Goal: Check status: Check status

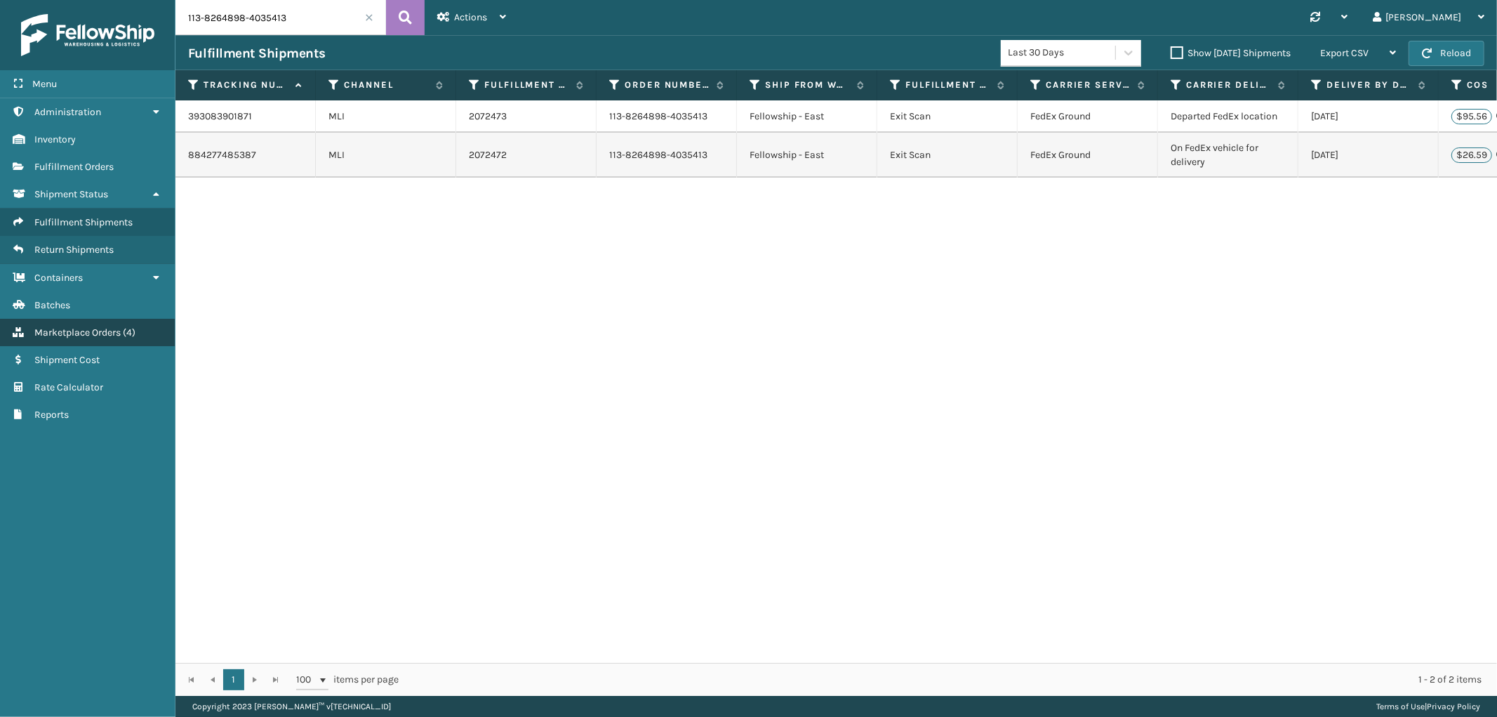
click at [83, 326] on span "Marketplace Orders" at bounding box center [77, 332] width 86 height 12
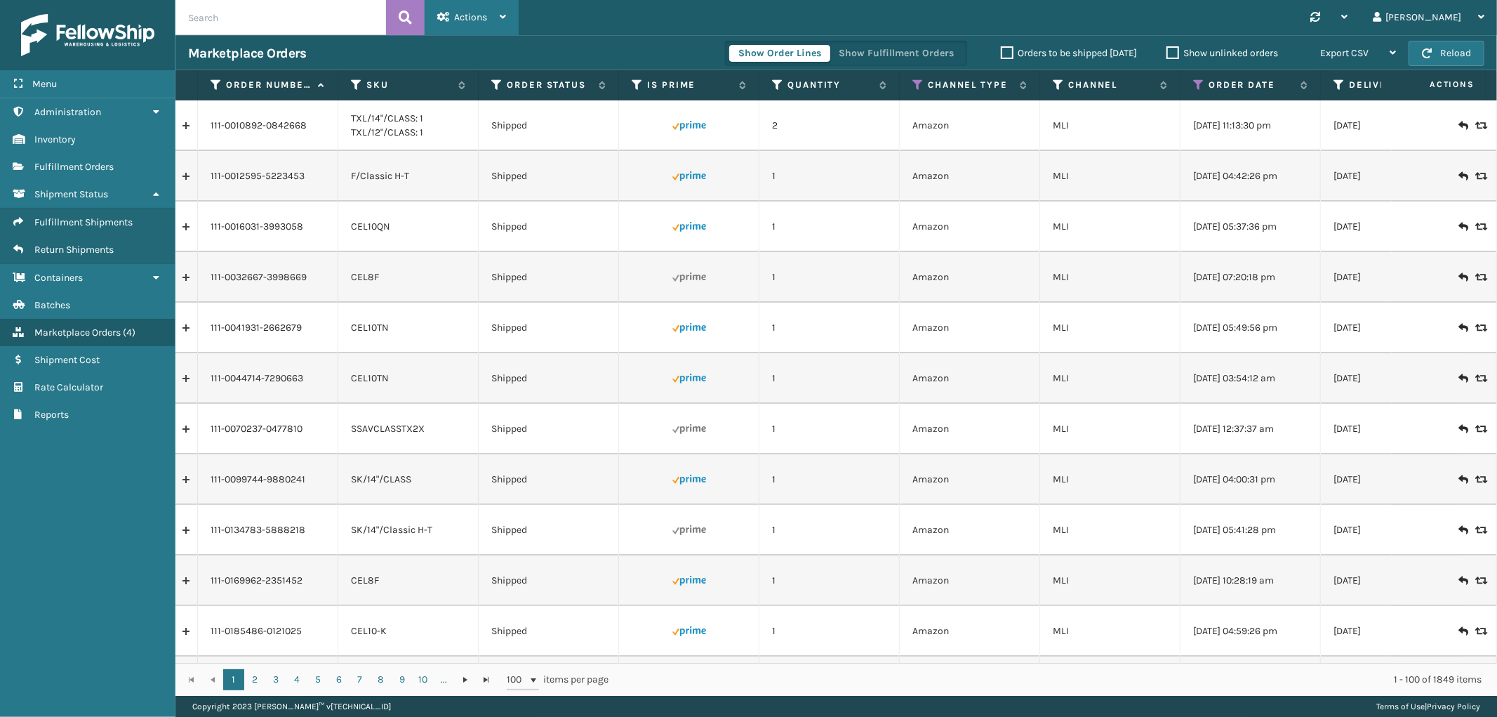
click at [456, 22] on span "Actions" at bounding box center [470, 17] width 33 height 12
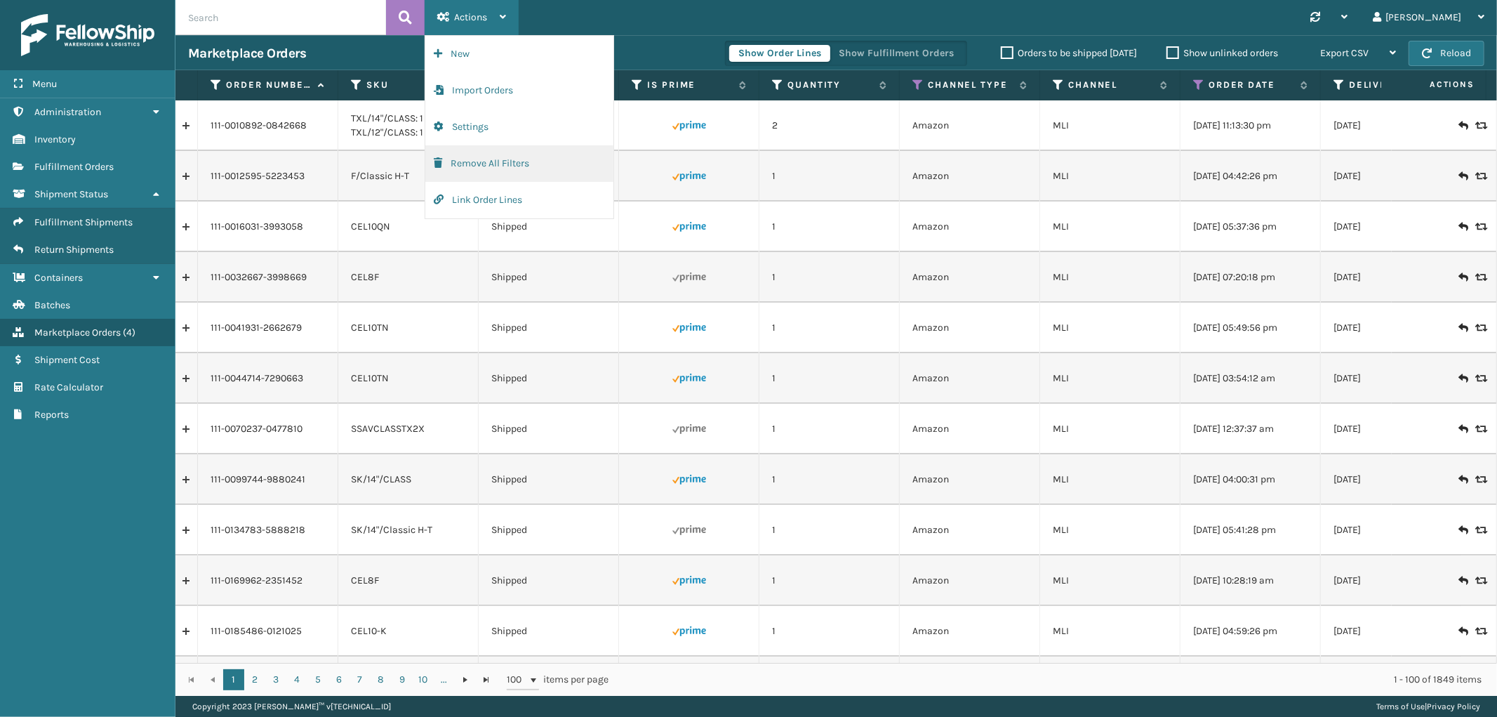
click at [467, 156] on button "Remove All Filters" at bounding box center [519, 163] width 188 height 37
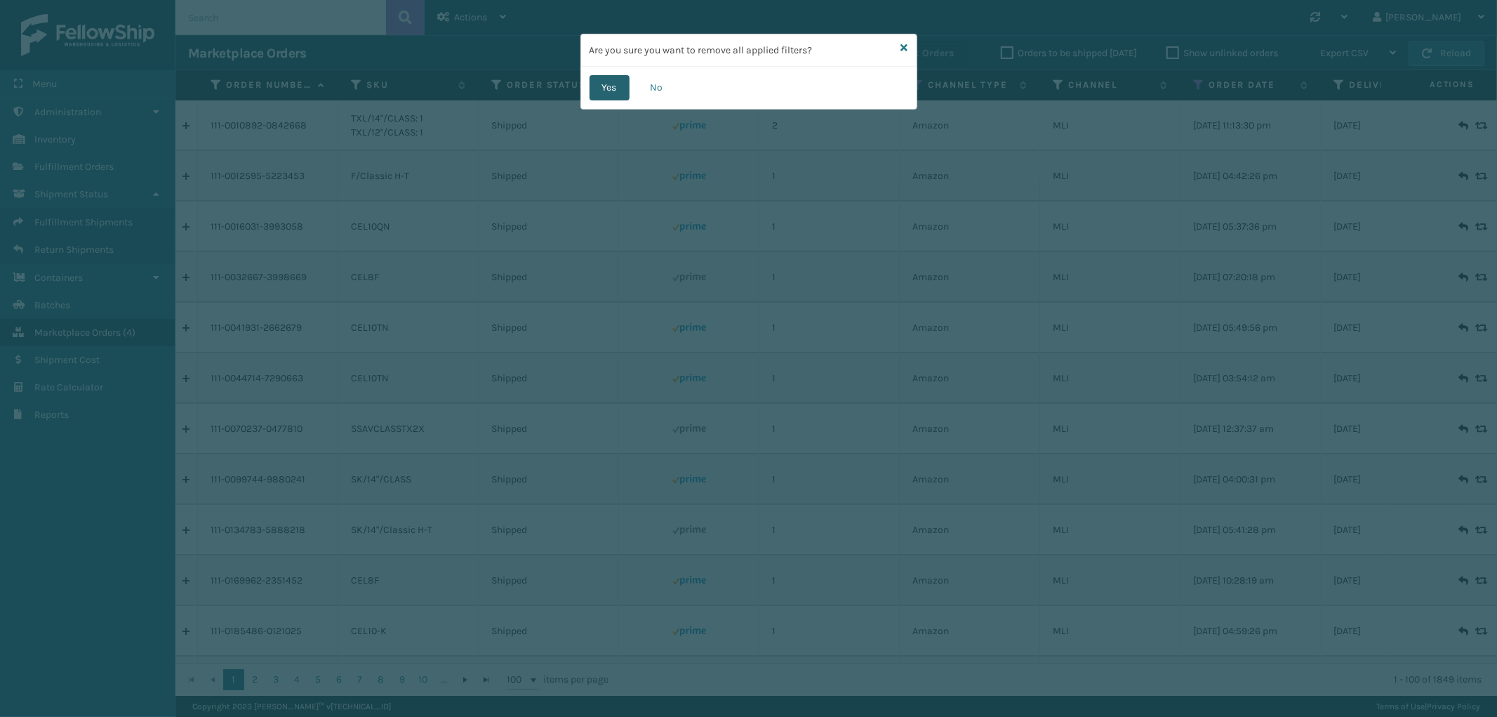
click at [599, 88] on button "Yes" at bounding box center [610, 87] width 40 height 25
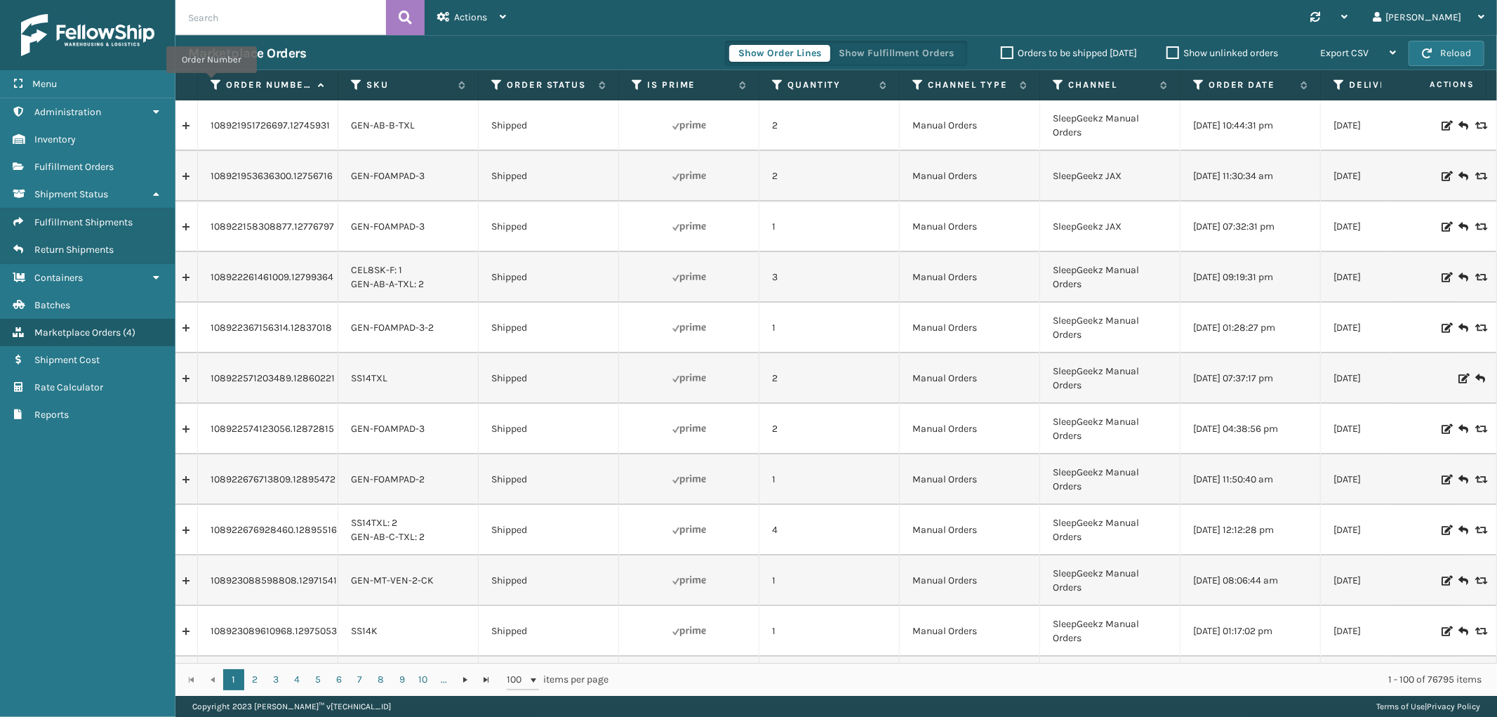
click at [207, 79] on th "Order Number" at bounding box center [268, 85] width 140 height 30
click at [215, 84] on icon at bounding box center [216, 85] width 11 height 13
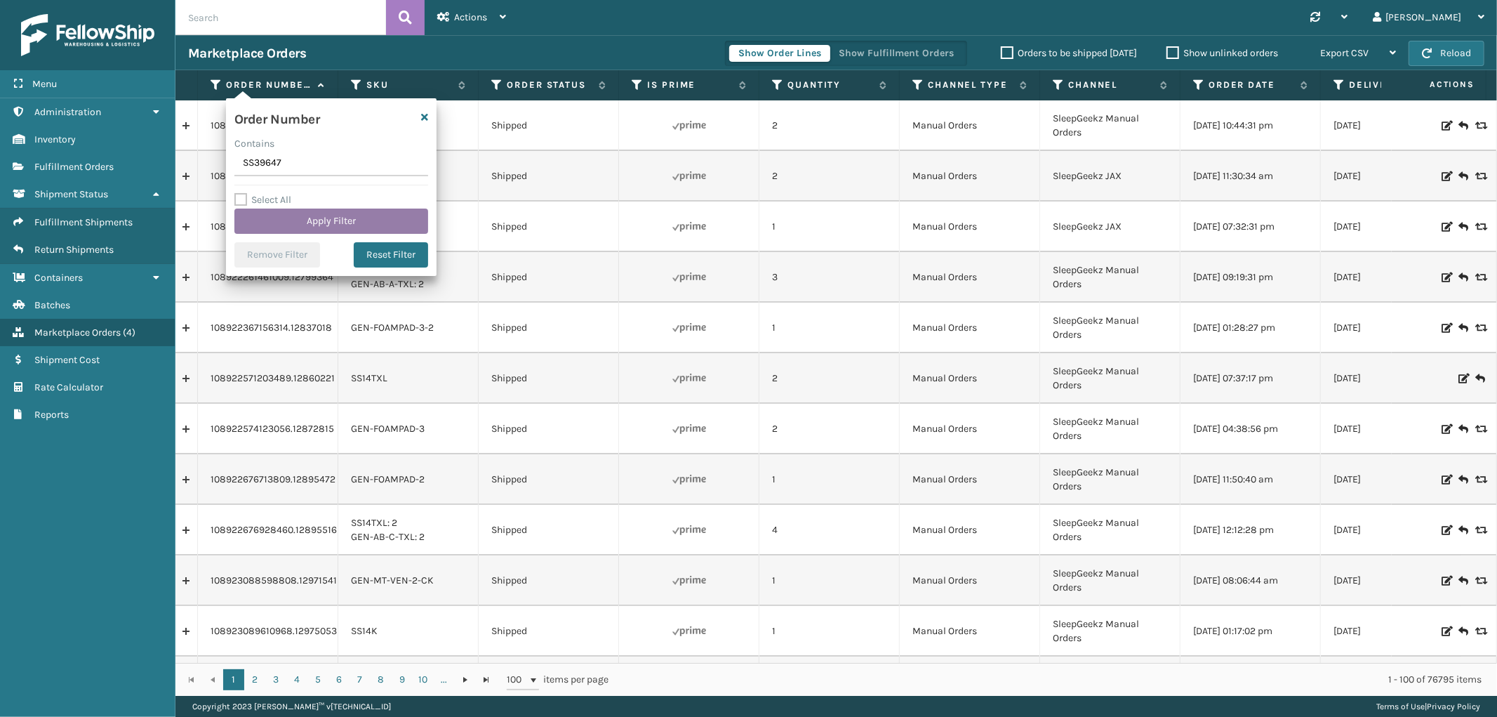
type input "SS39647"
click at [306, 220] on button "Apply Filter" at bounding box center [331, 221] width 194 height 25
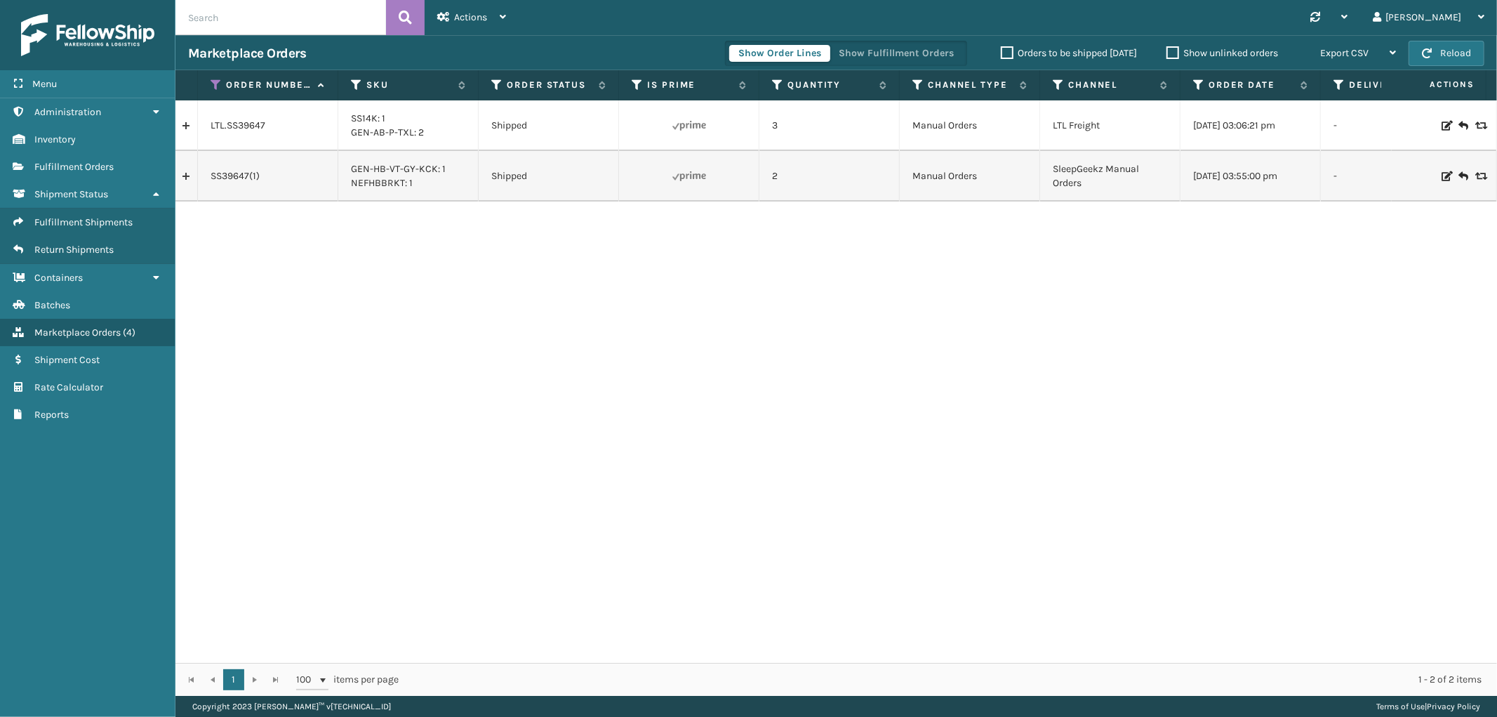
click at [190, 179] on link at bounding box center [187, 176] width 22 height 22
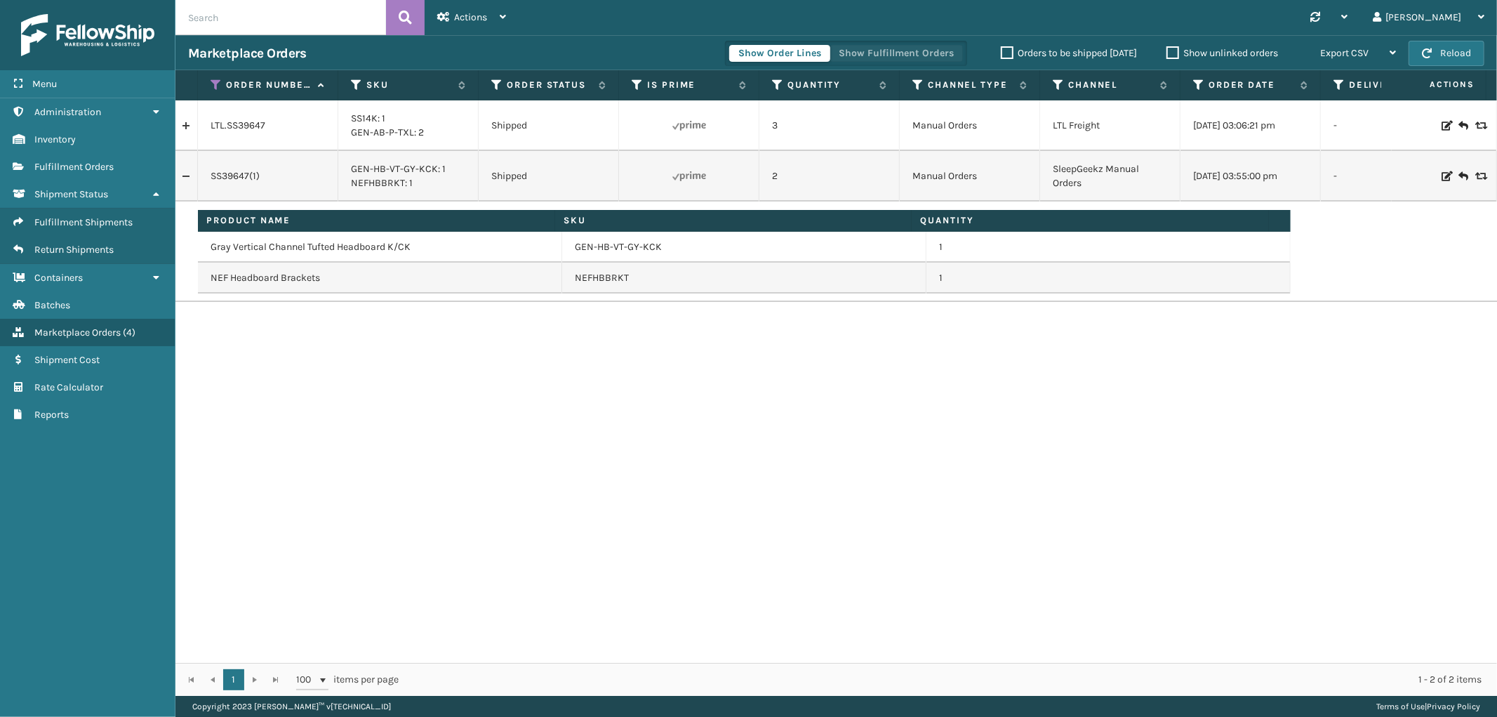
click at [918, 45] on button "Show Fulfillment Orders" at bounding box center [896, 53] width 133 height 17
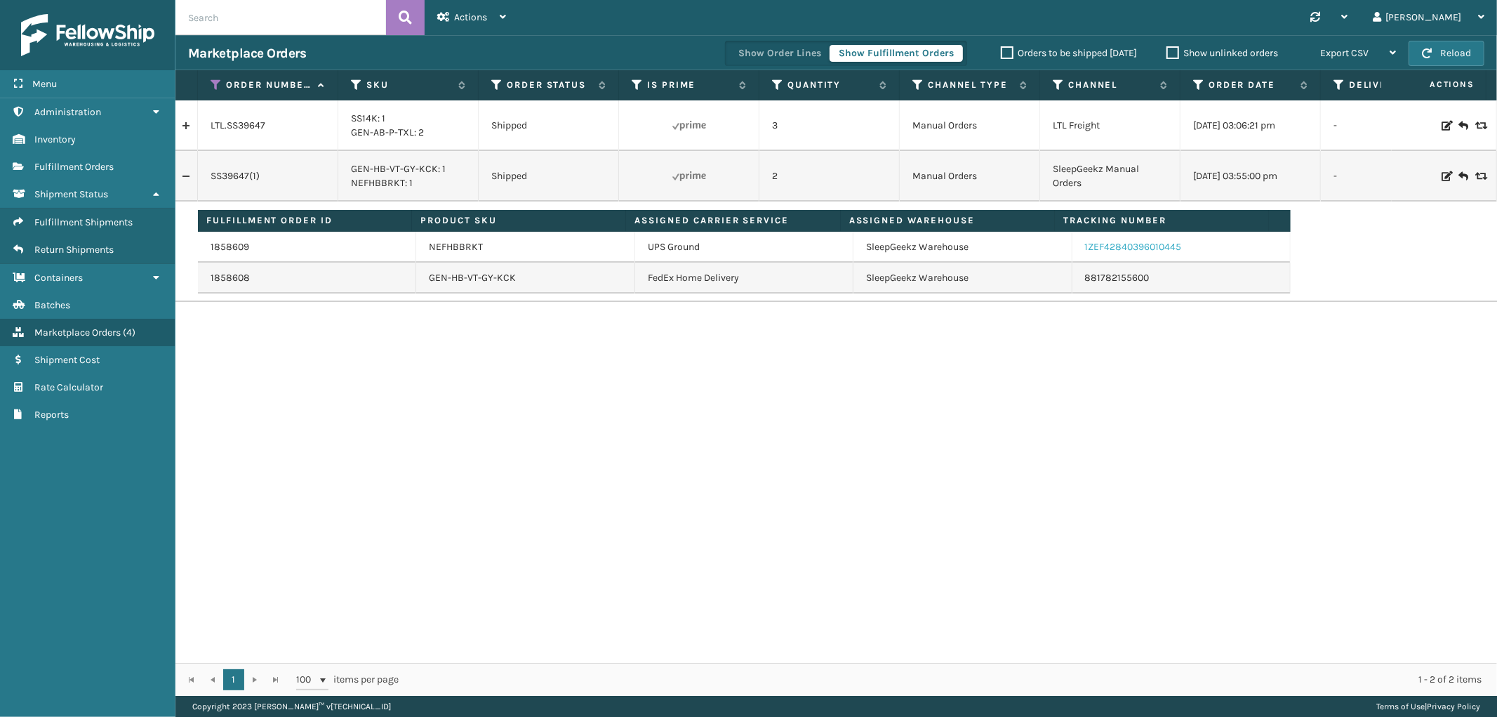
click at [1120, 251] on link "1ZEF42840396010445" at bounding box center [1133, 247] width 97 height 12
drag, startPoint x: 1175, startPoint y: 251, endPoint x: 1072, endPoint y: 253, distance: 102.5
click at [1073, 253] on td "1ZEF42840396010445" at bounding box center [1182, 247] width 218 height 31
copy link "1ZEF42840396010445"
click at [213, 86] on icon at bounding box center [216, 85] width 11 height 13
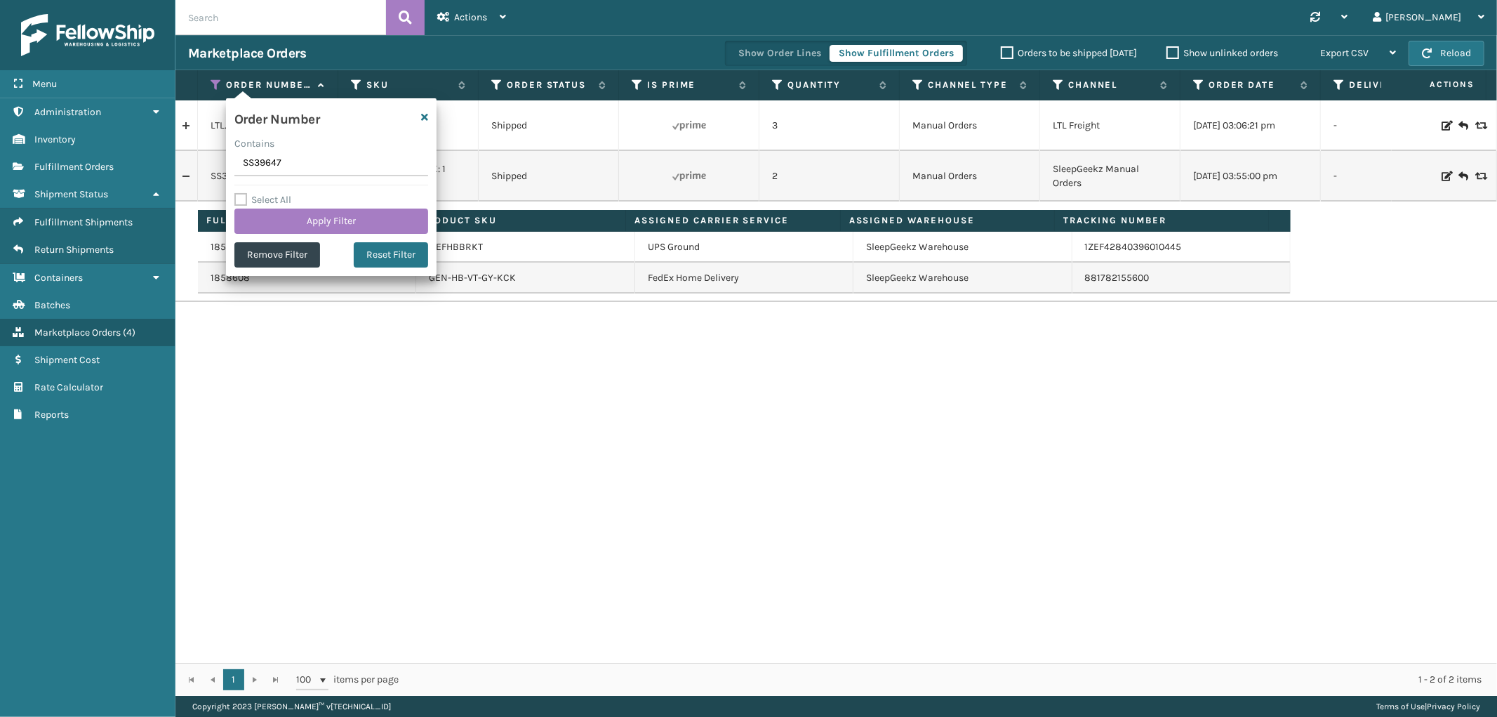
click at [251, 165] on input "SS39647" at bounding box center [331, 163] width 194 height 25
type input "CL1259"
click at [257, 215] on button "Apply Filter" at bounding box center [331, 221] width 194 height 25
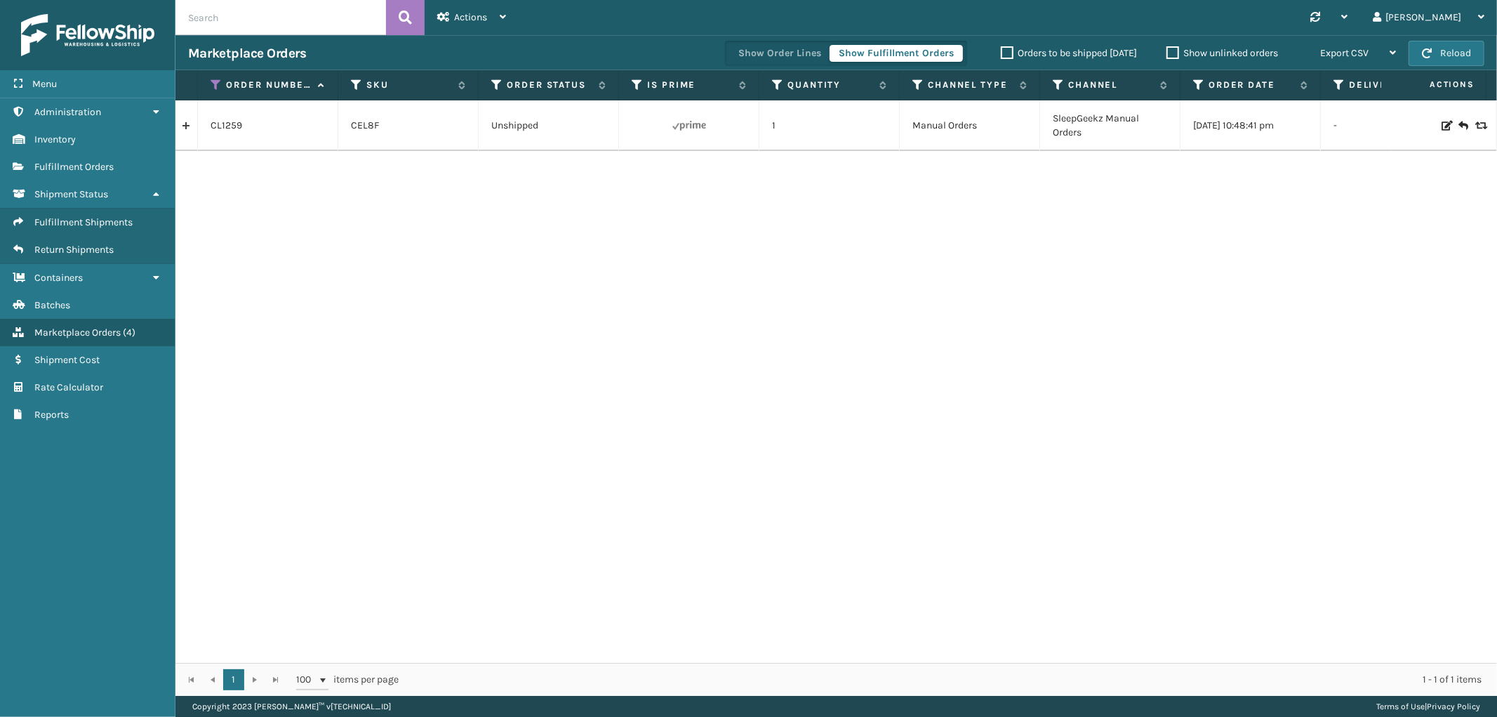
click at [186, 127] on link at bounding box center [187, 125] width 22 height 22
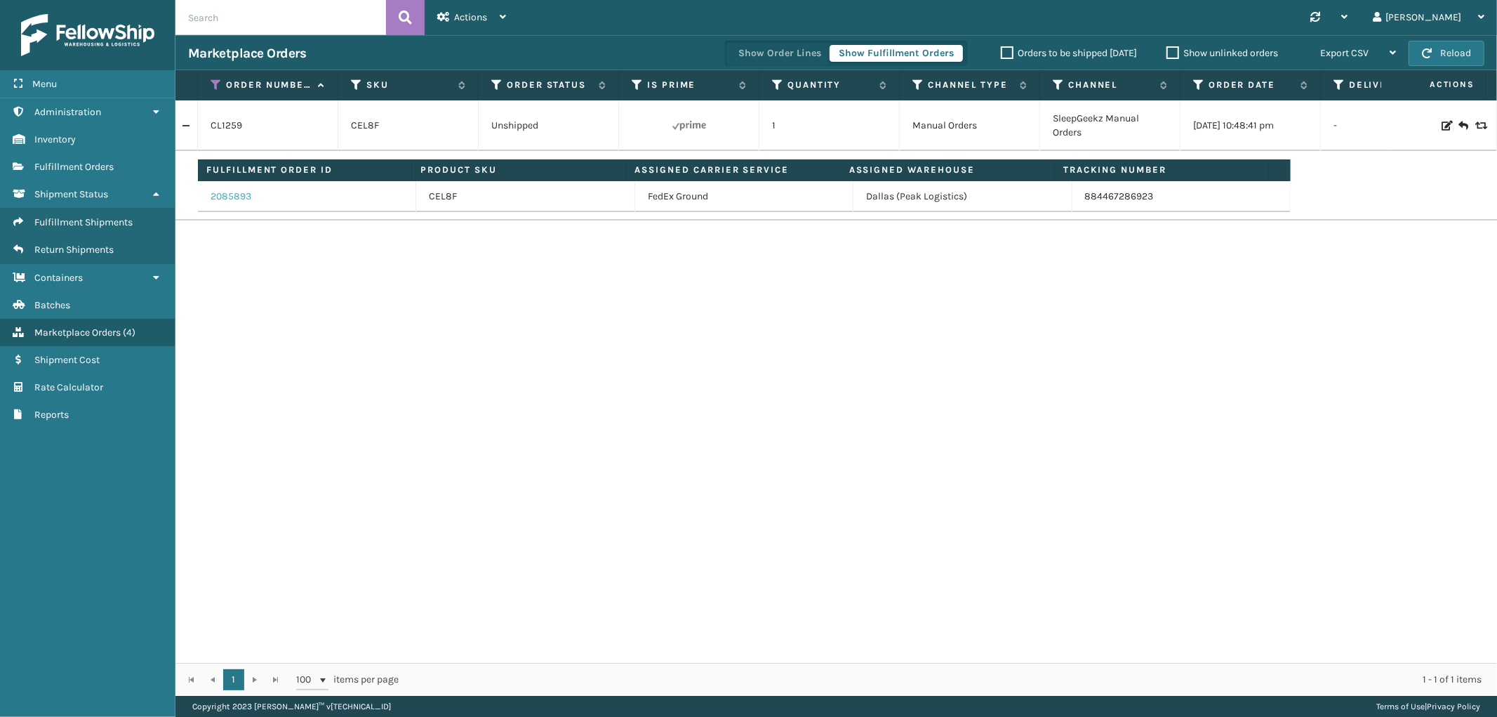
click at [242, 194] on link "2085893" at bounding box center [231, 197] width 41 height 14
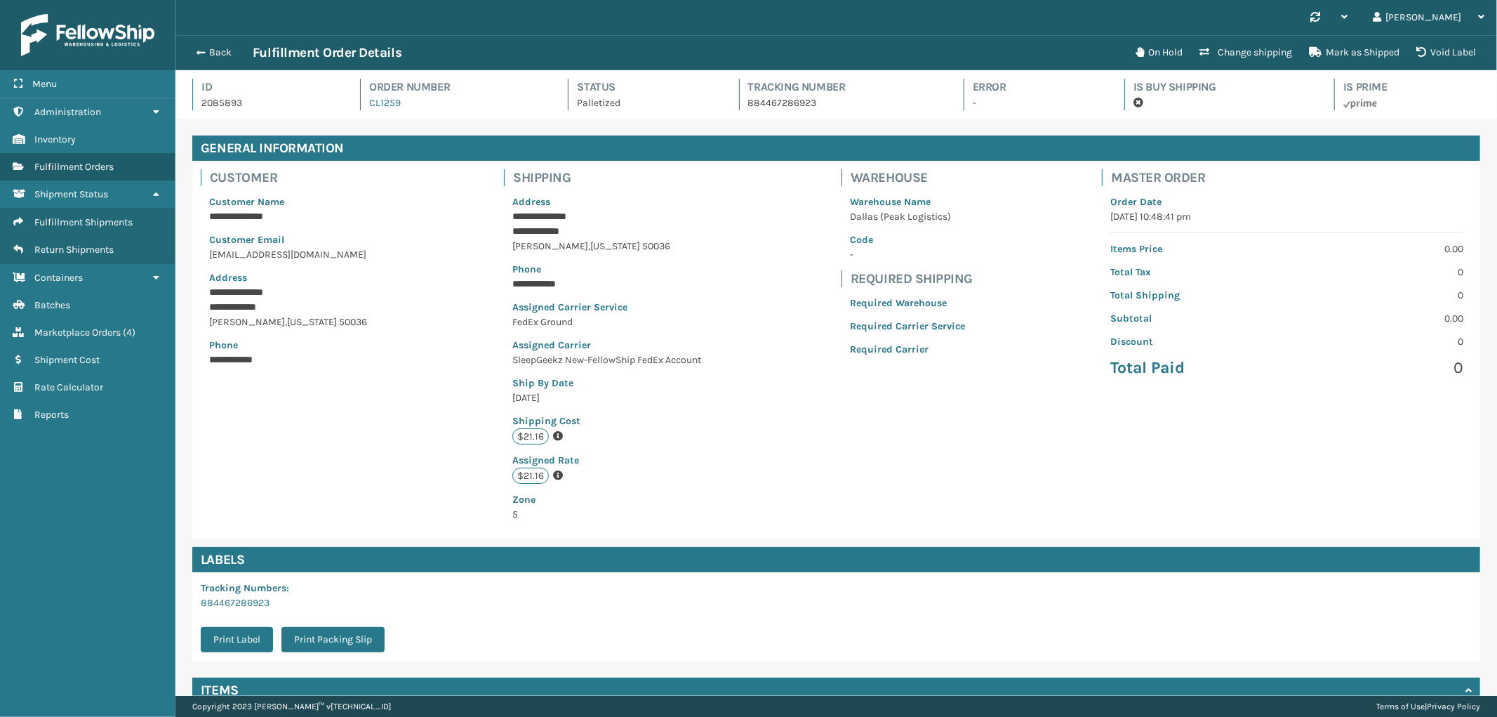
scroll to position [33, 1322]
click at [213, 51] on button "Back" at bounding box center [220, 52] width 65 height 13
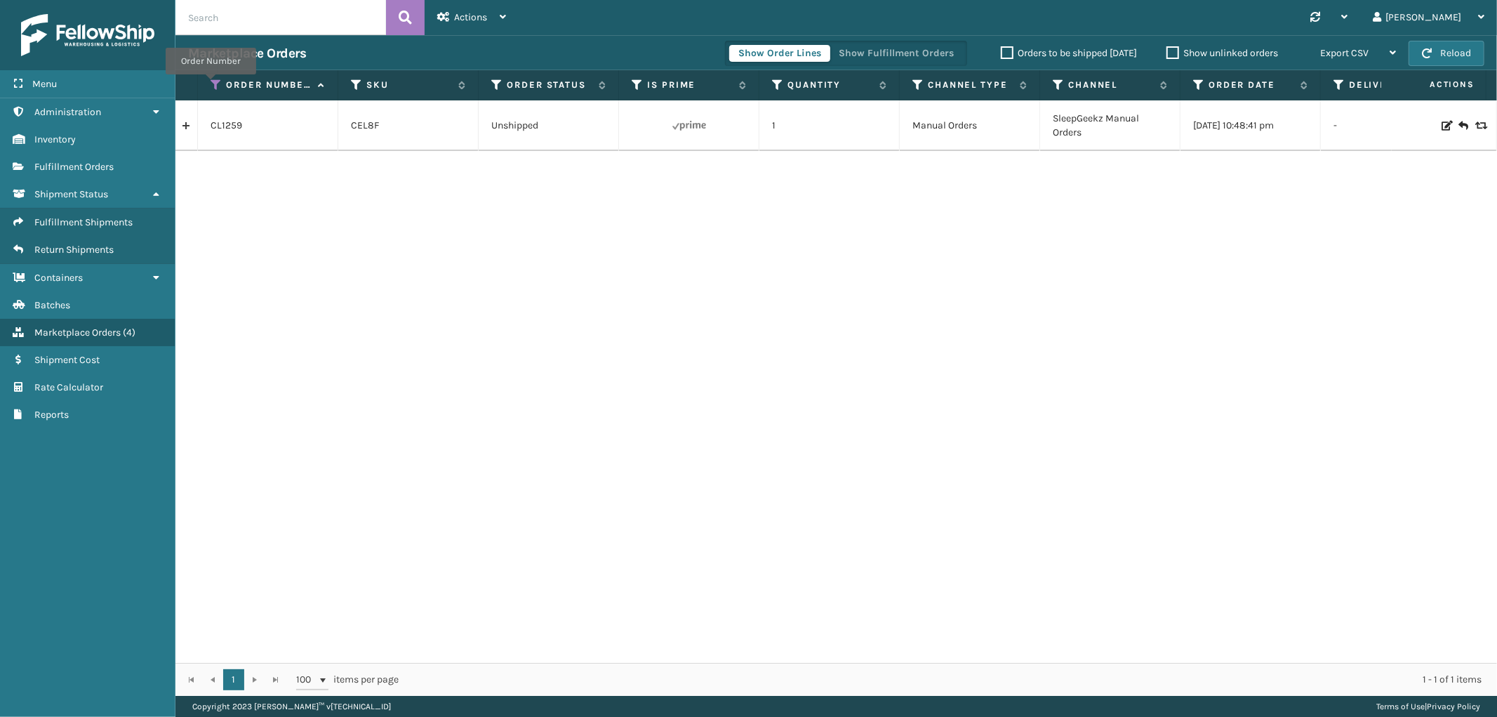
click at [213, 84] on icon at bounding box center [216, 85] width 11 height 13
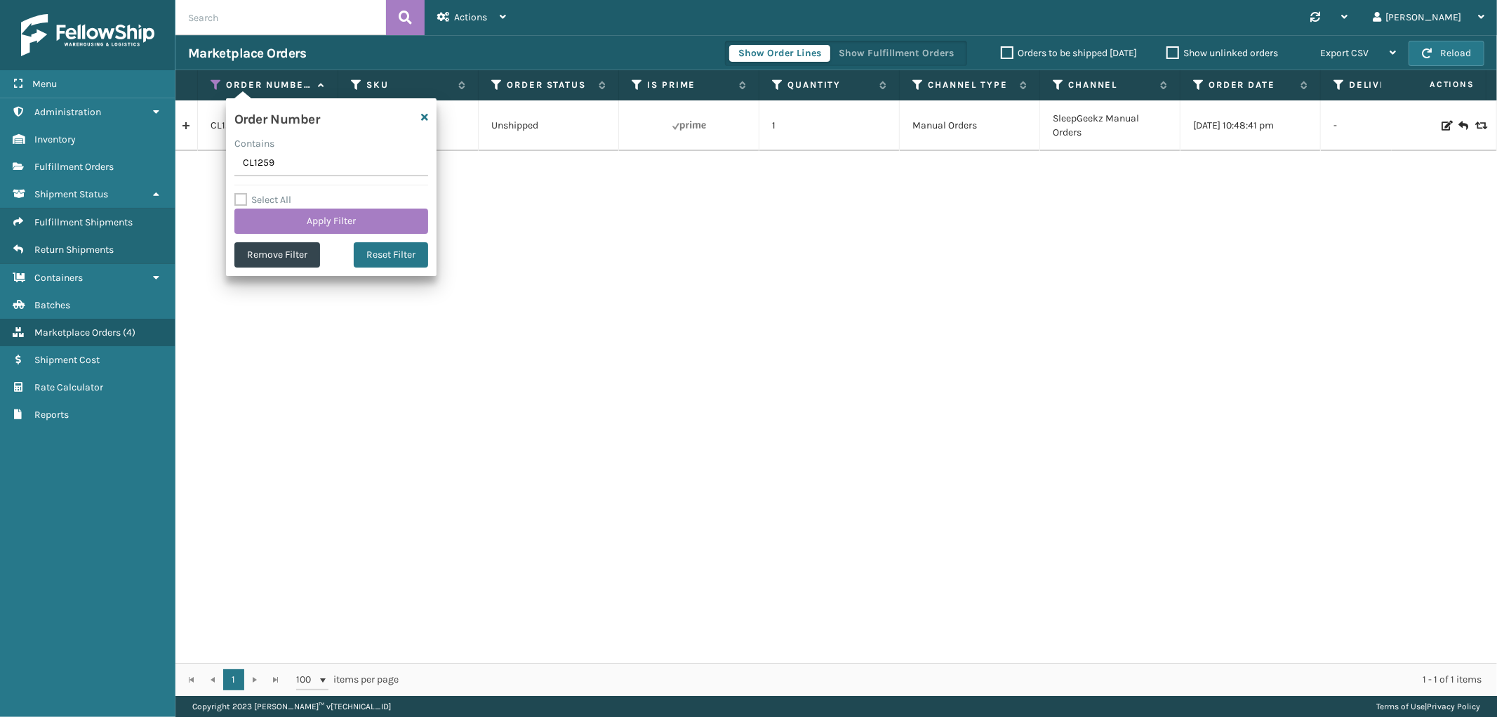
click at [253, 167] on input "CL1259" at bounding box center [331, 163] width 194 height 25
type input "SS38640"
click at [263, 229] on button "Apply Filter" at bounding box center [331, 221] width 194 height 25
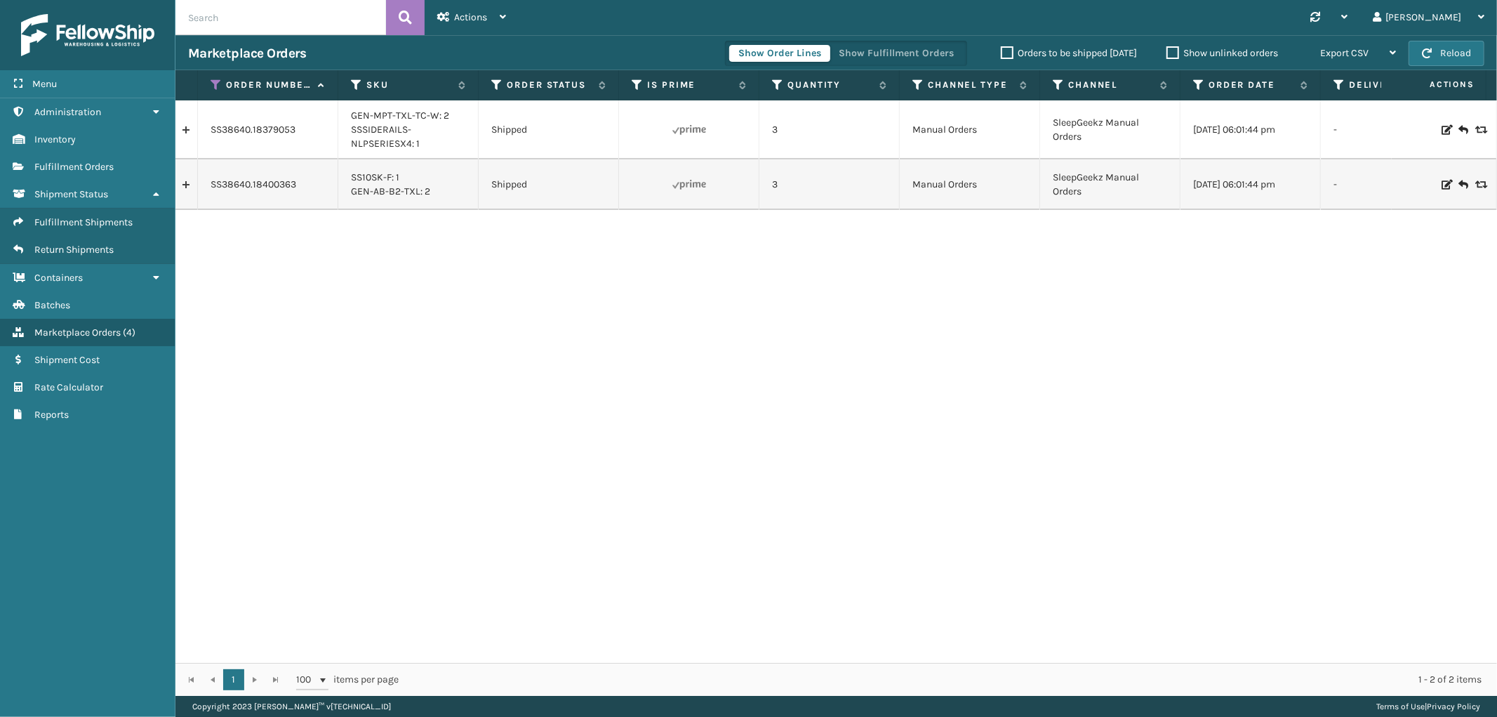
click at [183, 195] on link at bounding box center [187, 184] width 22 height 22
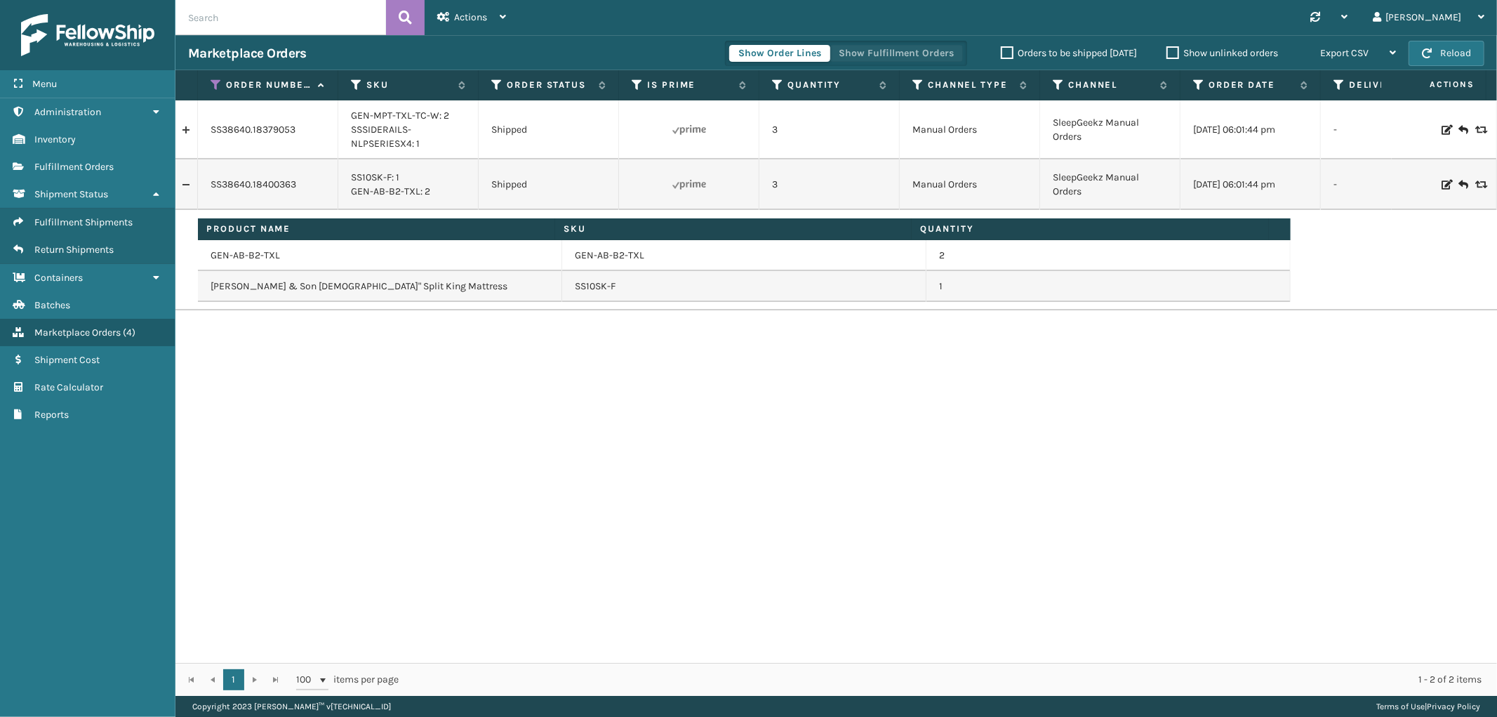
click at [908, 46] on button "Show Fulfillment Orders" at bounding box center [896, 53] width 133 height 17
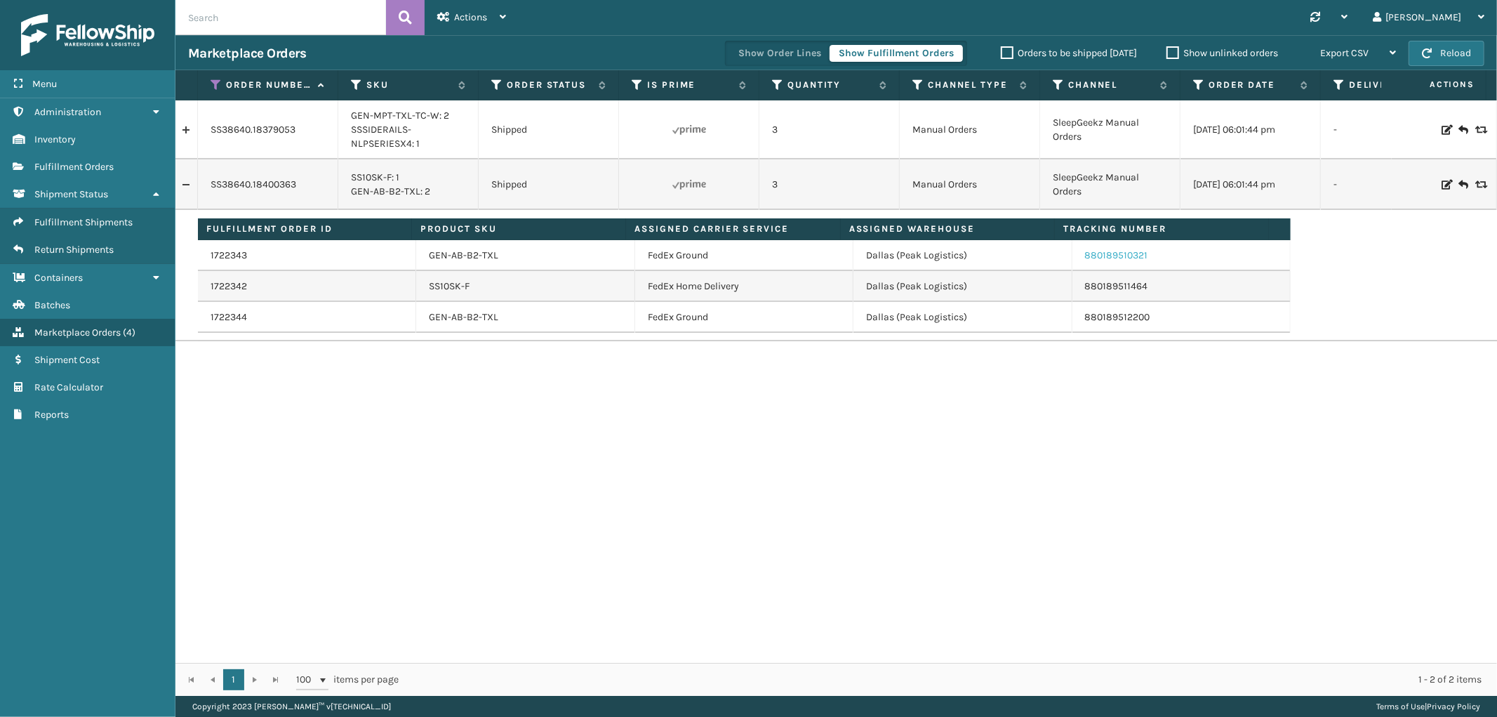
click at [1098, 257] on link "880189510321" at bounding box center [1116, 255] width 63 height 12
click at [220, 86] on icon at bounding box center [216, 85] width 11 height 13
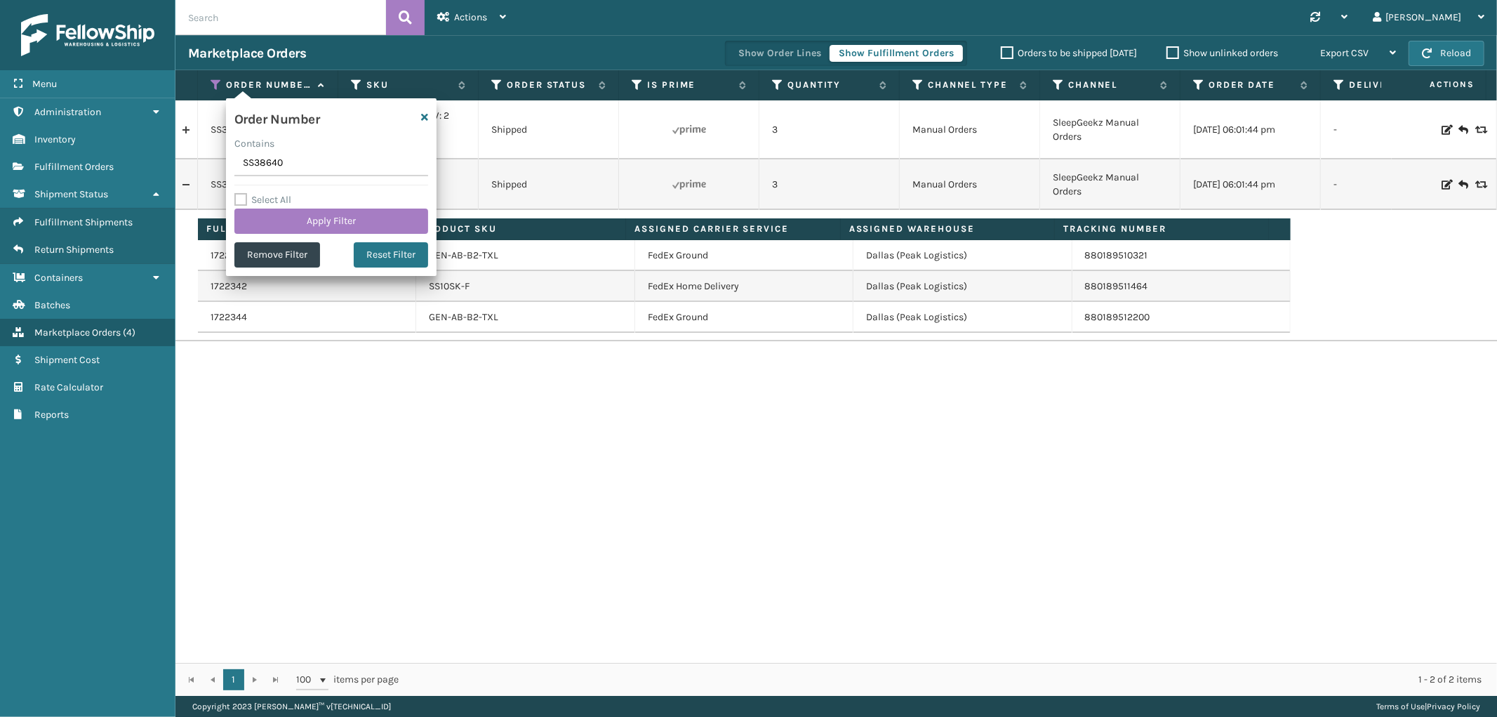
click at [253, 160] on input "SS38640" at bounding box center [331, 163] width 194 height 25
type input "SS40211"
click at [268, 213] on button "Apply Filter" at bounding box center [331, 221] width 194 height 25
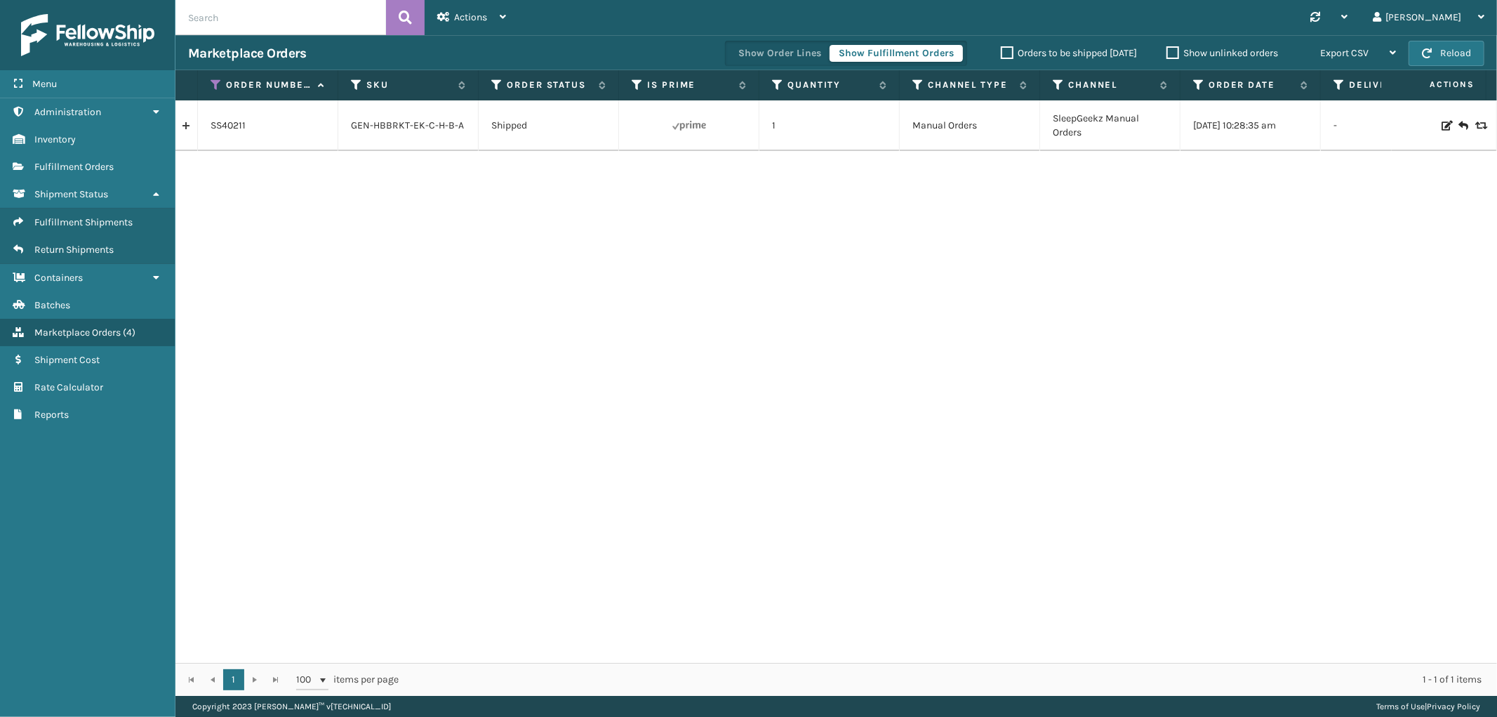
click at [183, 124] on link at bounding box center [187, 125] width 22 height 22
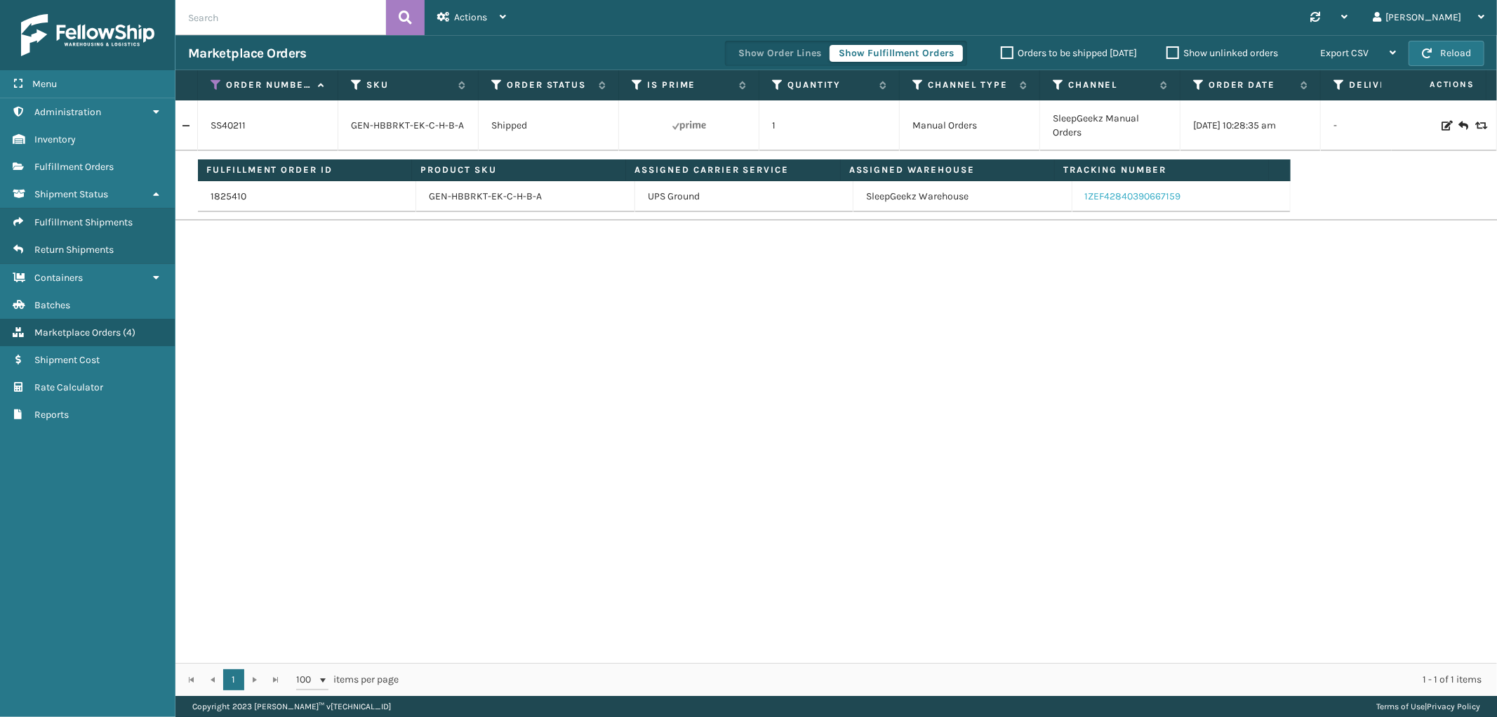
click at [1107, 194] on link "1ZEF42840390667159" at bounding box center [1133, 196] width 96 height 12
click at [215, 79] on icon at bounding box center [216, 85] width 11 height 13
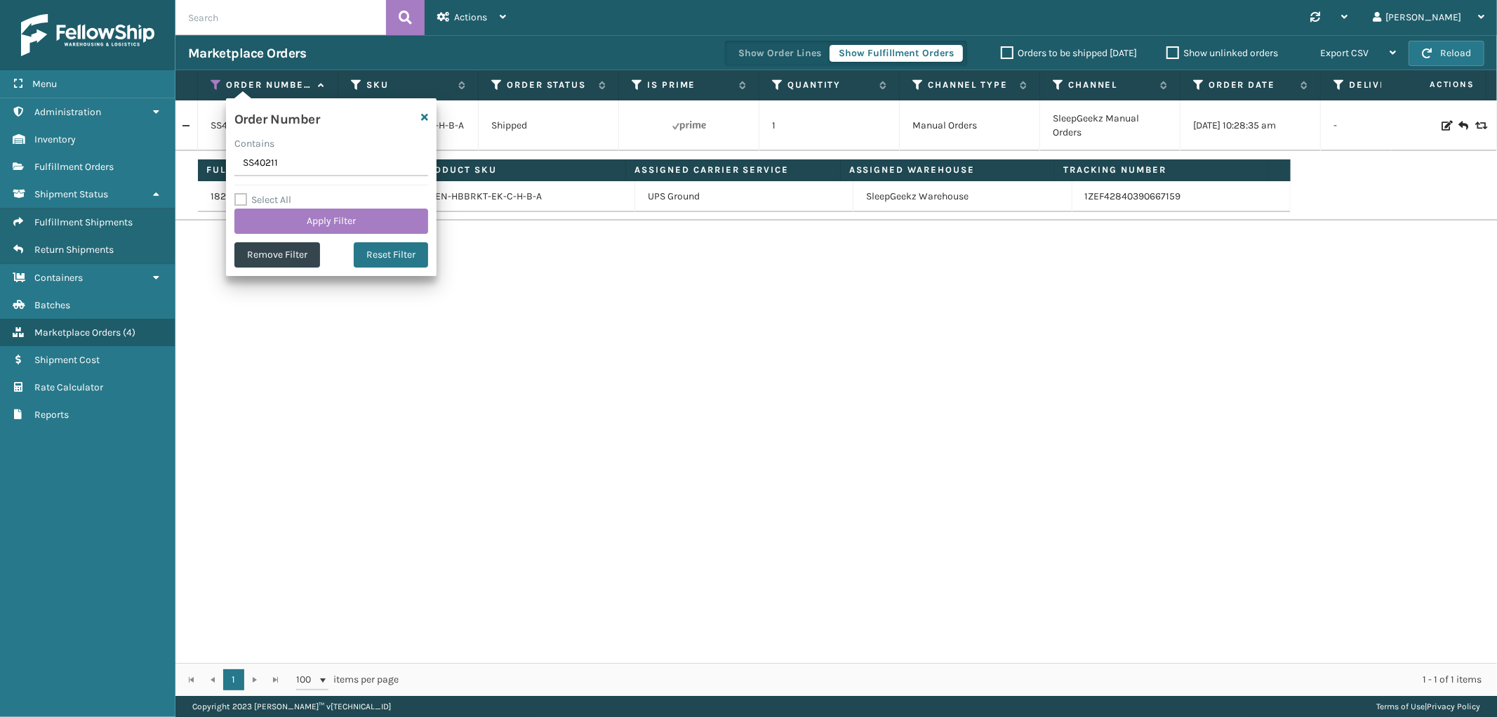
click at [272, 166] on input "SS40211" at bounding box center [331, 163] width 194 height 25
click at [271, 166] on input "SS40211" at bounding box center [331, 163] width 194 height 25
type input "SS40094"
click at [282, 216] on button "Apply Filter" at bounding box center [331, 221] width 194 height 25
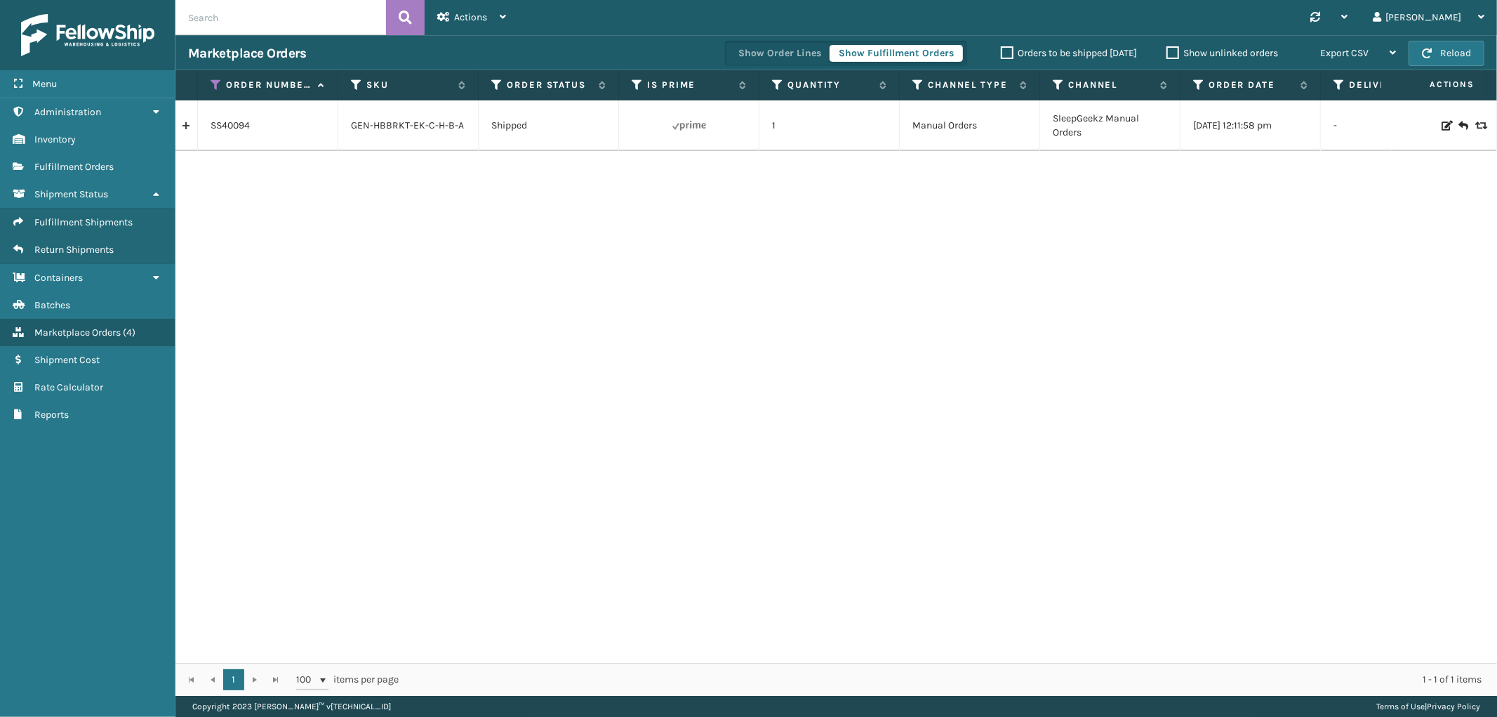
click at [184, 128] on link at bounding box center [187, 125] width 22 height 22
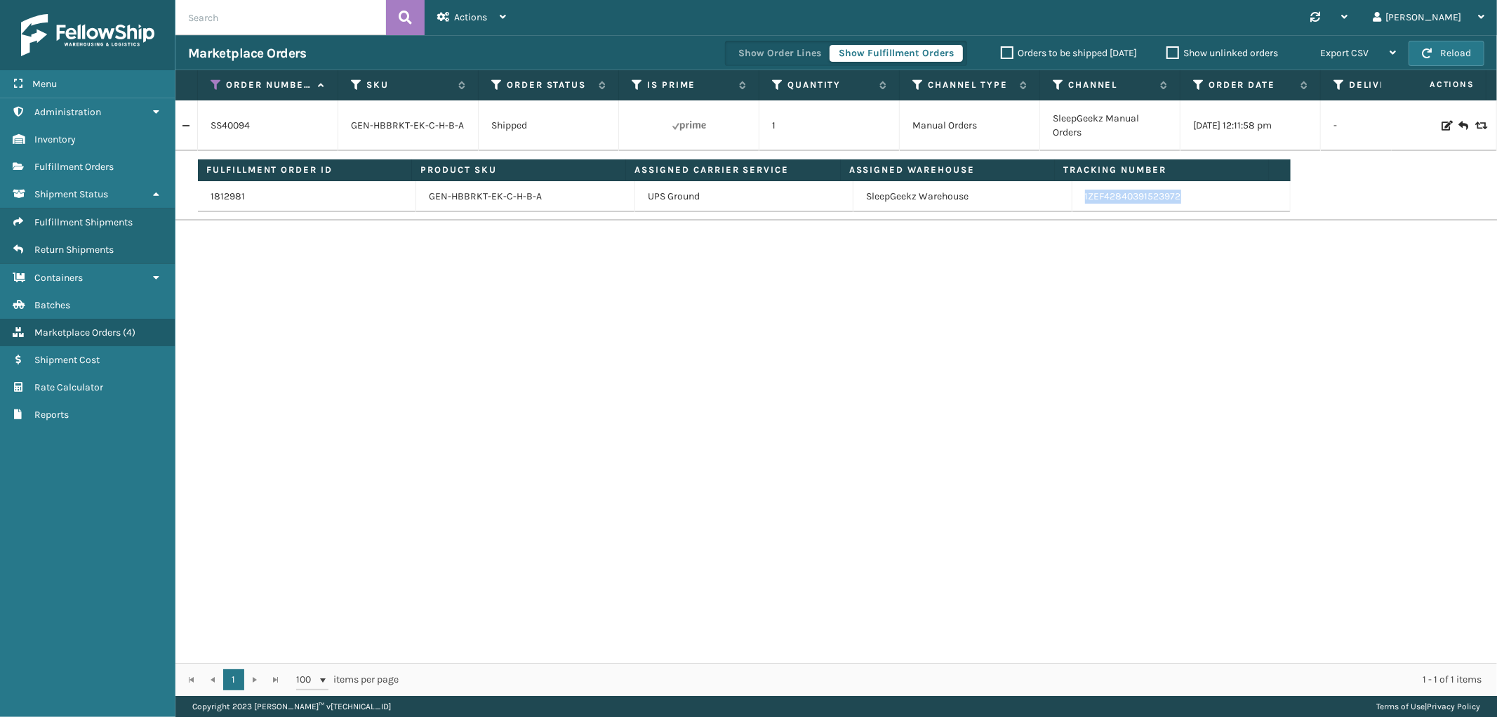
drag, startPoint x: 1173, startPoint y: 204, endPoint x: 1074, endPoint y: 201, distance: 99.0
click at [1074, 201] on td "1ZEF42840391523972" at bounding box center [1182, 196] width 218 height 31
copy link "1ZEF42840391523972"
click at [1106, 199] on link "1ZEF42840391523972" at bounding box center [1133, 196] width 96 height 12
click at [213, 82] on icon at bounding box center [216, 85] width 11 height 13
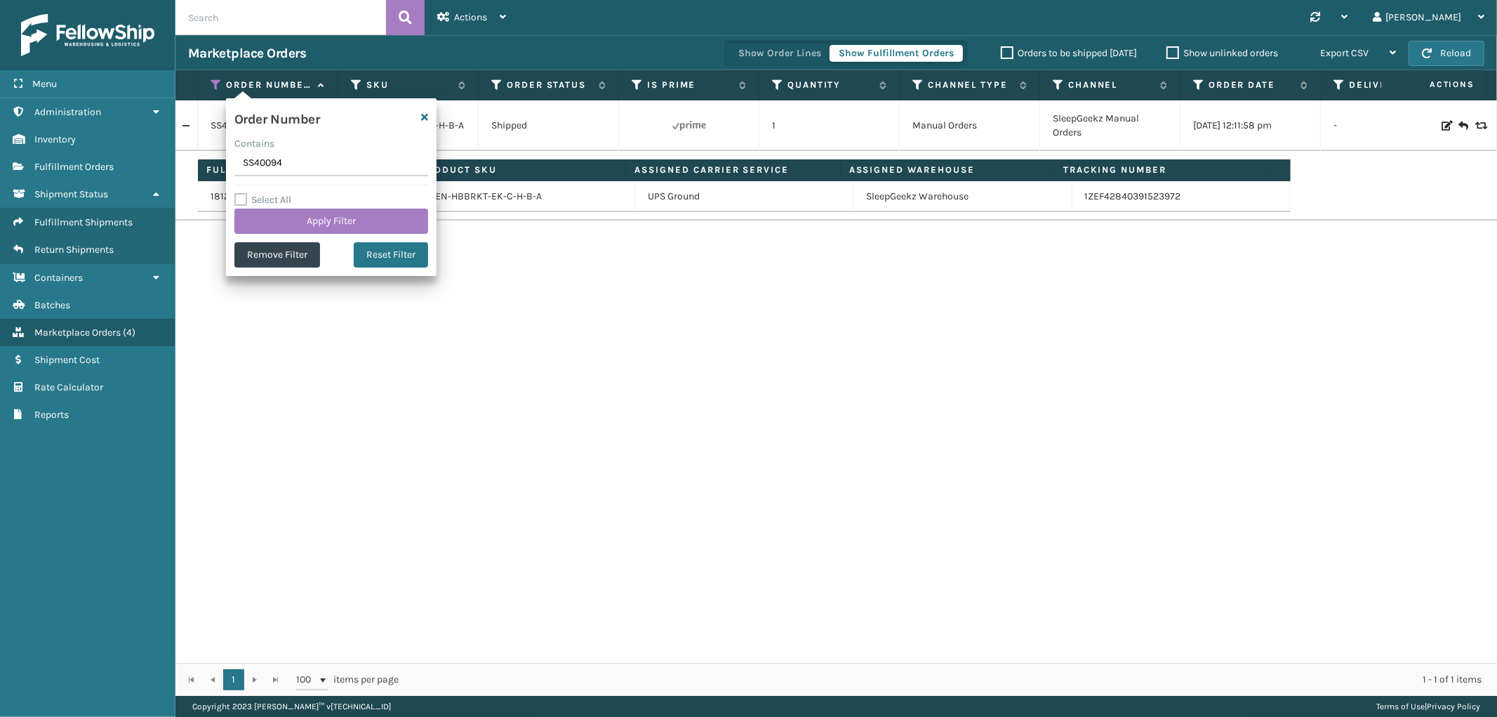
click at [250, 162] on input "SS40094" at bounding box center [331, 163] width 194 height 25
type input "SS40076"
click at [264, 218] on button "Apply Filter" at bounding box center [331, 221] width 194 height 25
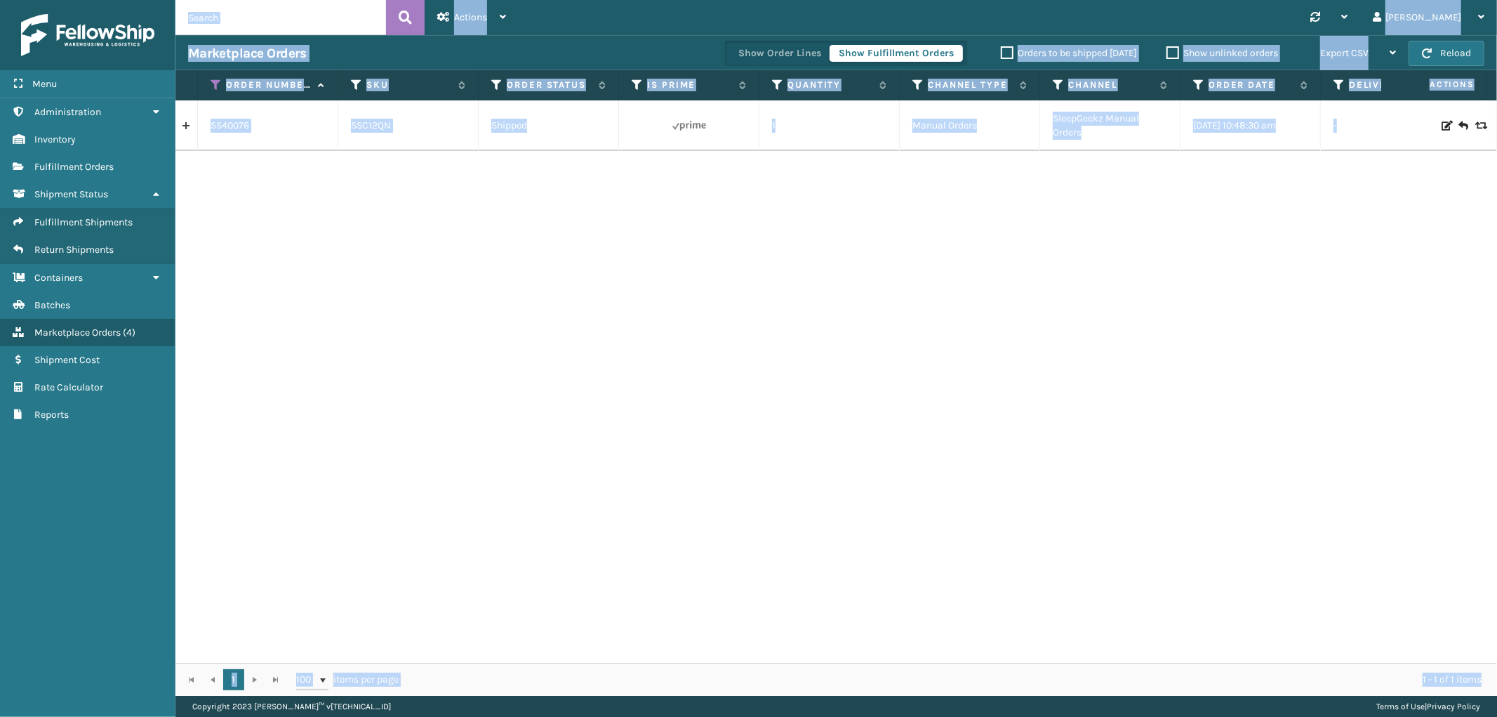
click at [186, 126] on link at bounding box center [187, 125] width 22 height 22
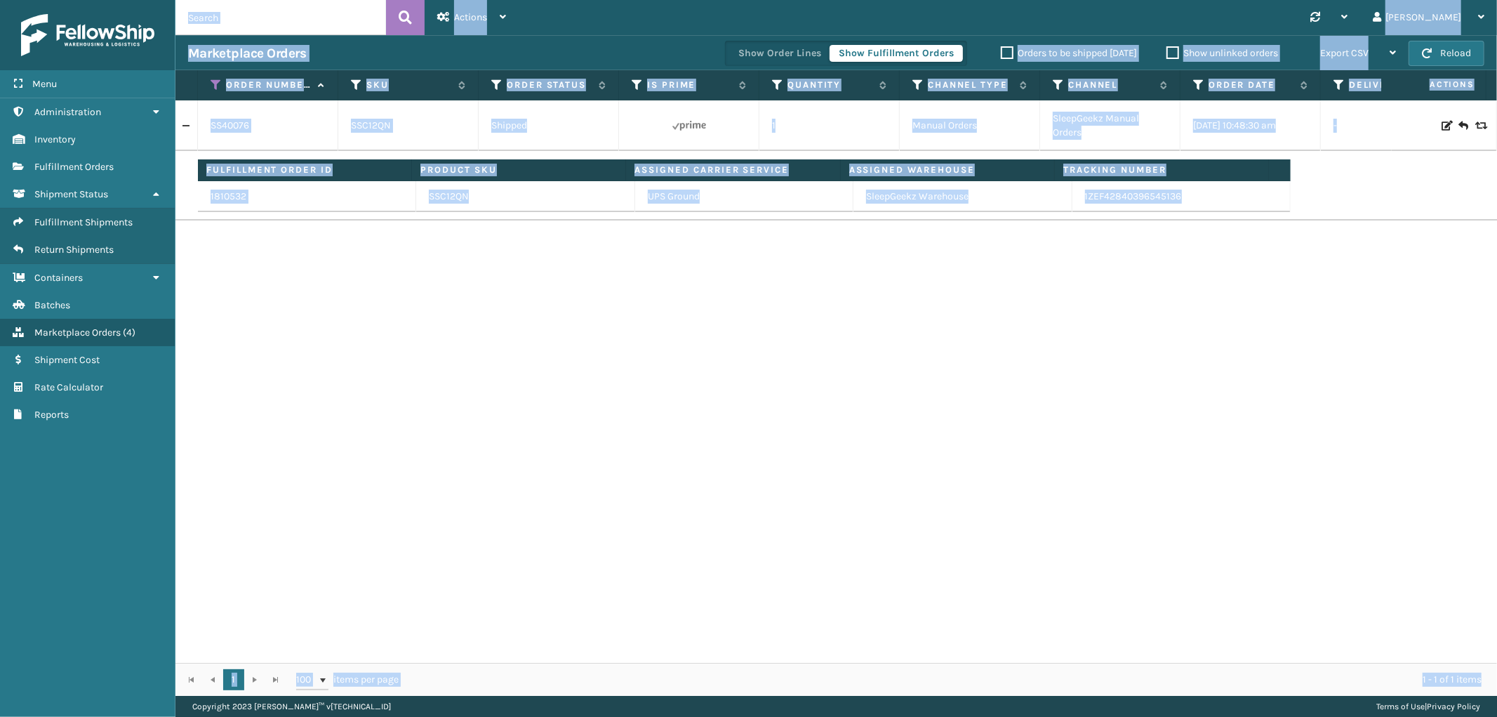
click at [1175, 267] on div "SS40076 SSC12QN Shipped 1 Manual Orders SleepGeekz Manual Orders [DATE] 10:48:3…" at bounding box center [837, 381] width 1322 height 562
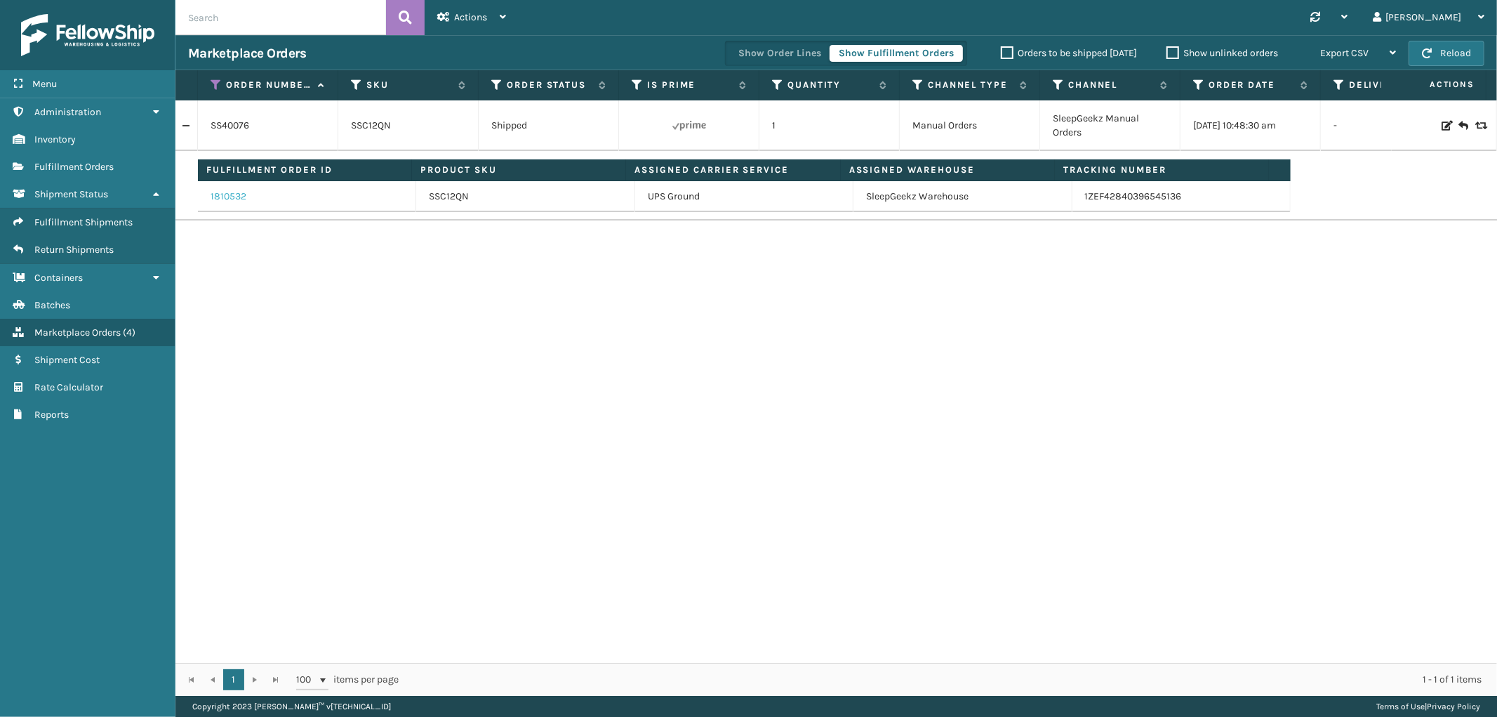
click at [220, 197] on link "1810532" at bounding box center [229, 197] width 36 height 14
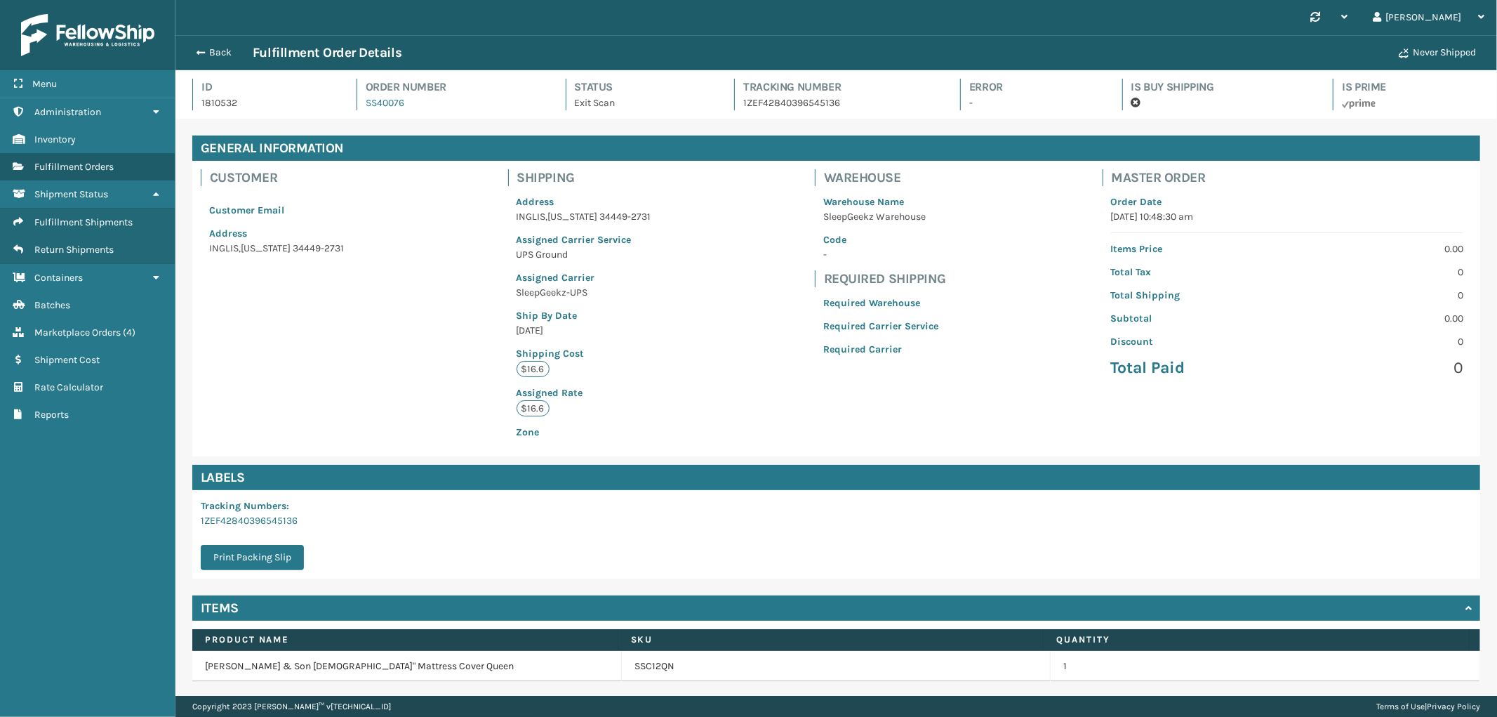
scroll to position [33, 1322]
click at [213, 51] on button "Back" at bounding box center [220, 52] width 65 height 13
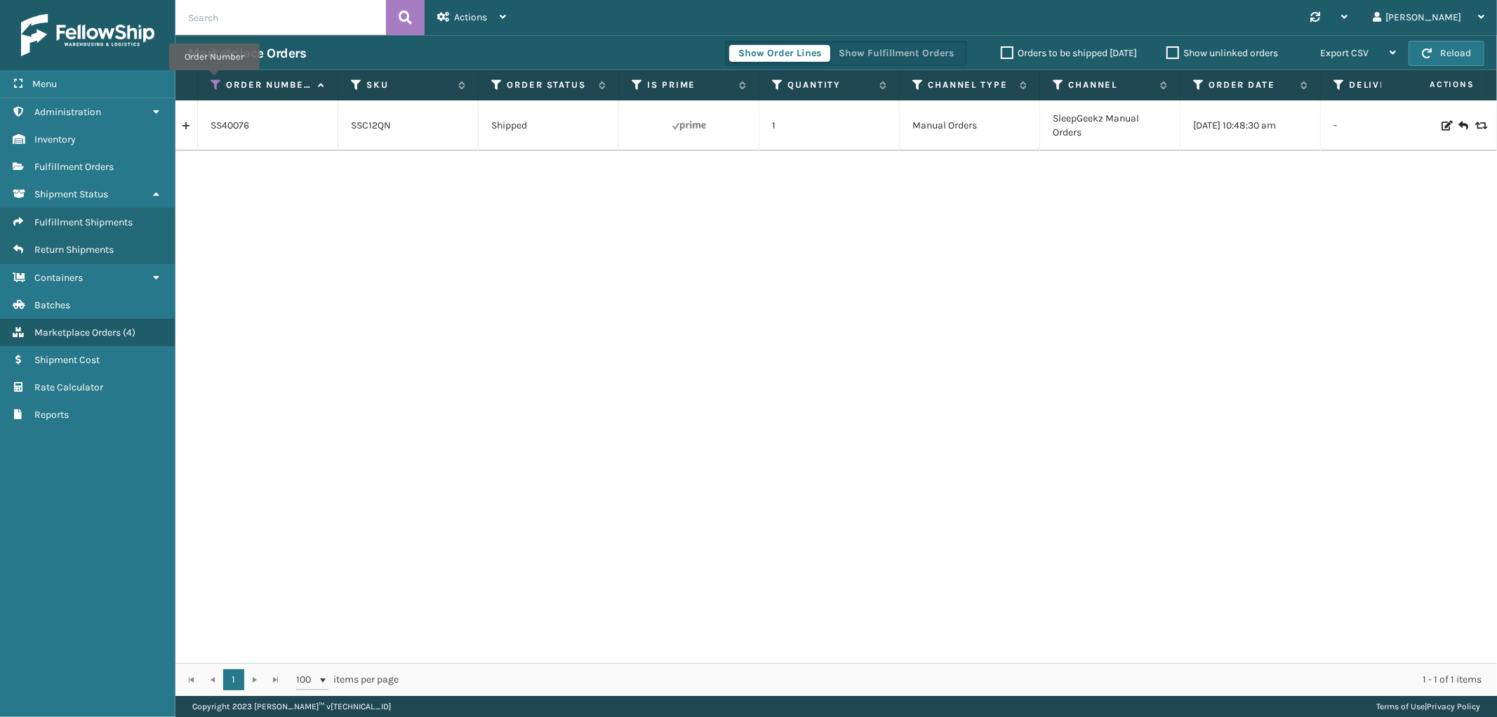
click at [214, 80] on icon at bounding box center [216, 85] width 11 height 13
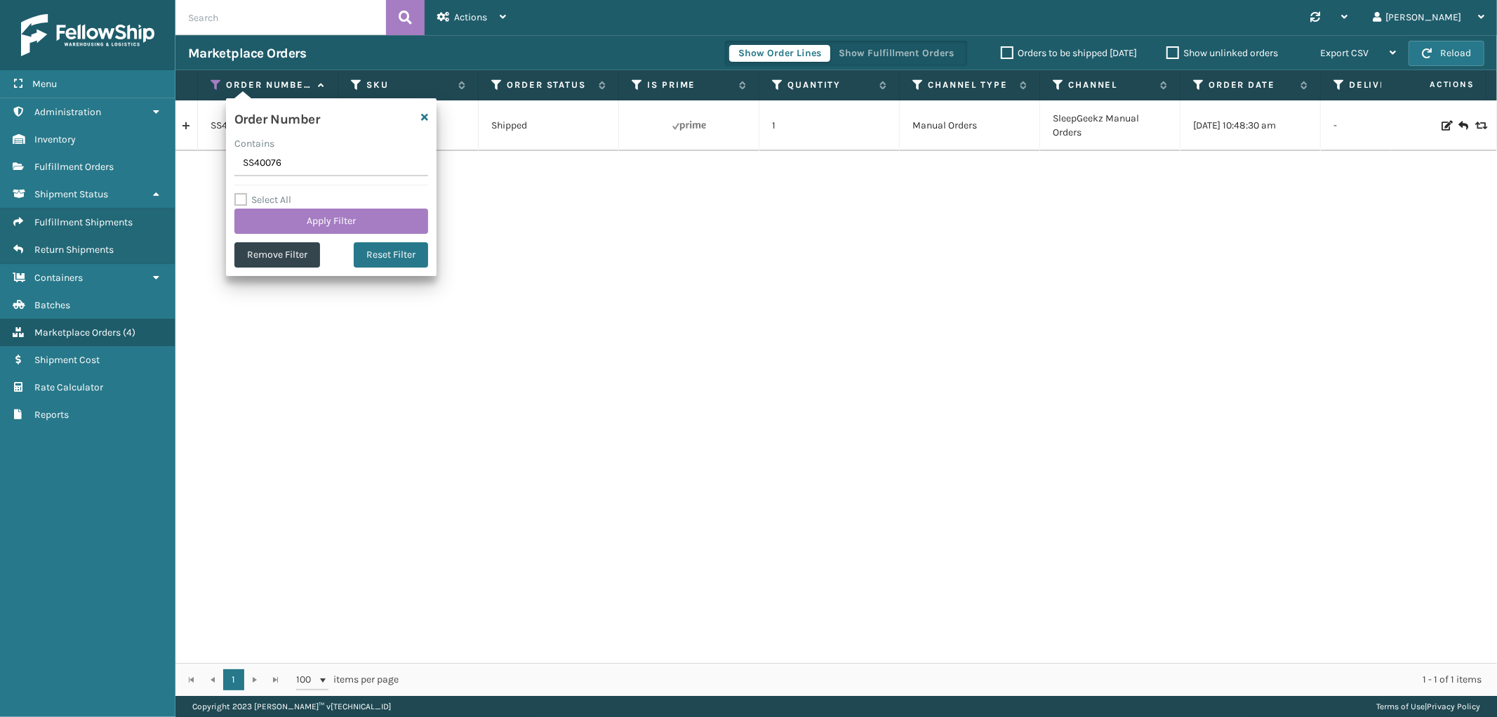
click at [267, 157] on input "SS40076" at bounding box center [331, 163] width 194 height 25
type input "SS40053"
click at [274, 214] on button "Apply Filter" at bounding box center [331, 221] width 194 height 25
